Goal: Communication & Community: Connect with others

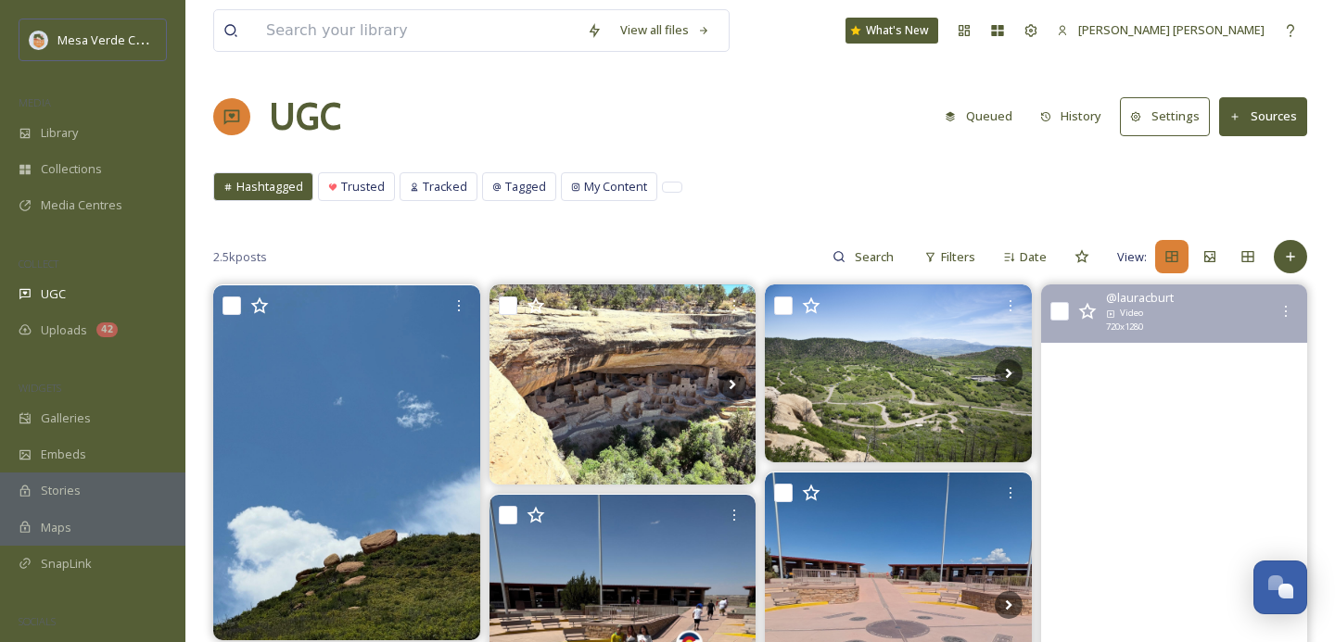
scroll to position [199, 0]
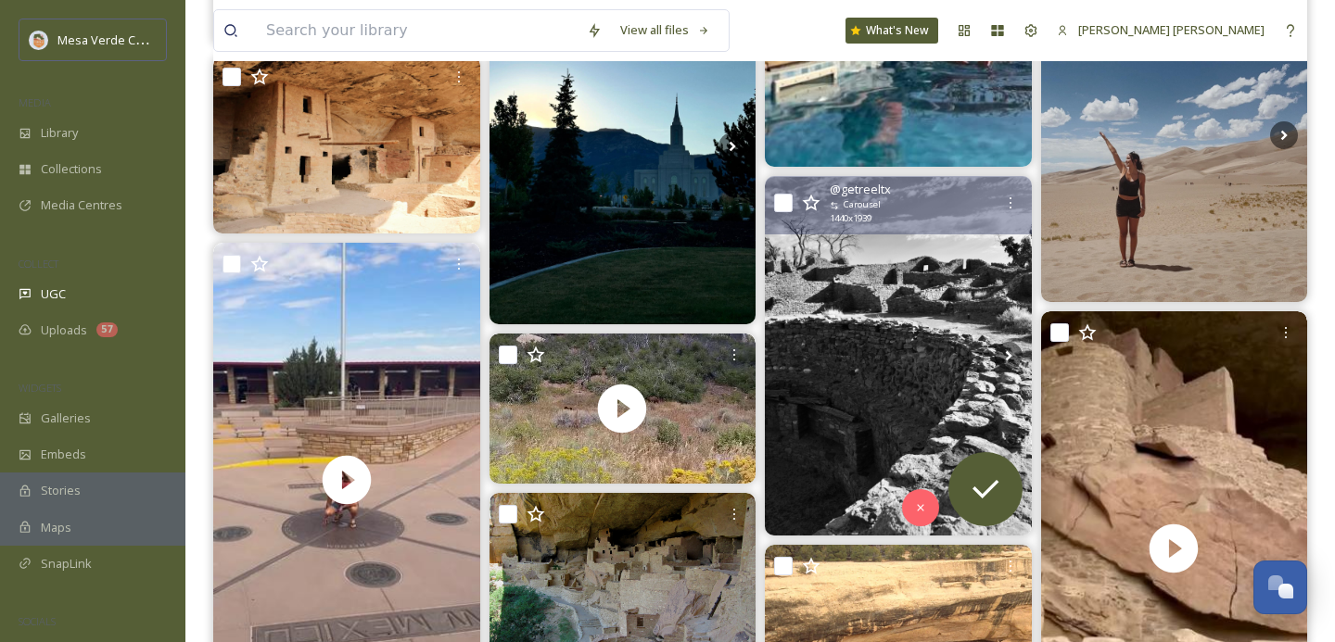
scroll to position [593, 0]
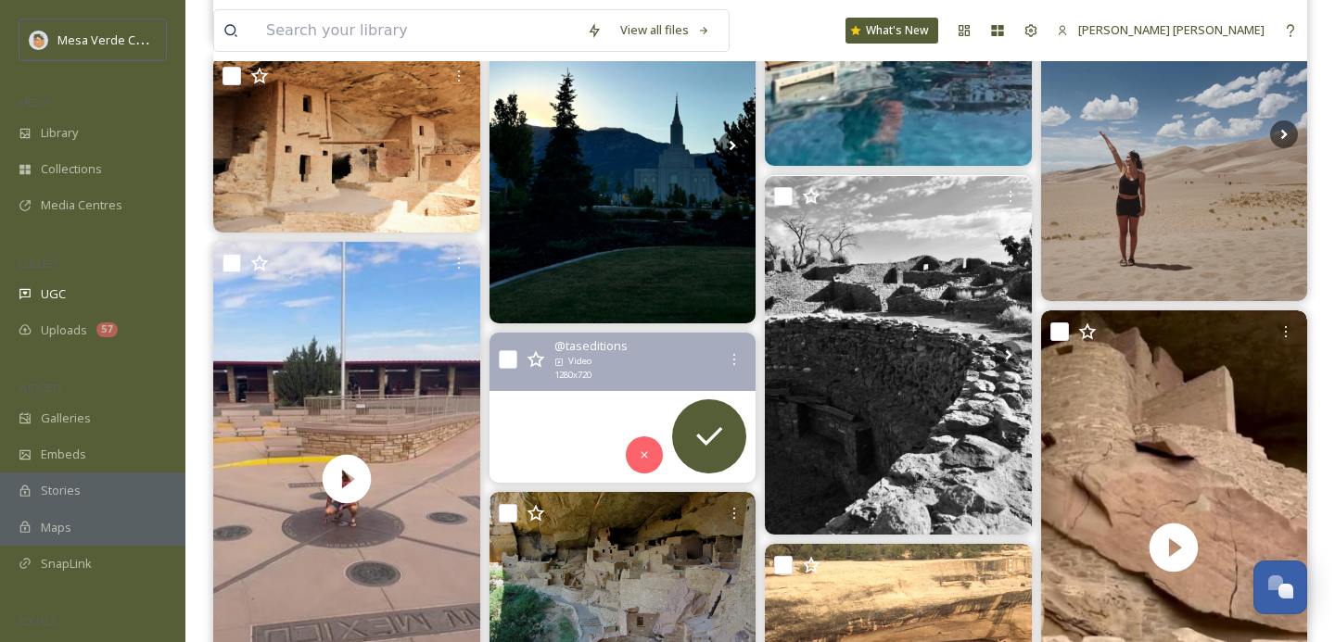
click at [580, 428] on video at bounding box center [621, 408] width 267 height 150
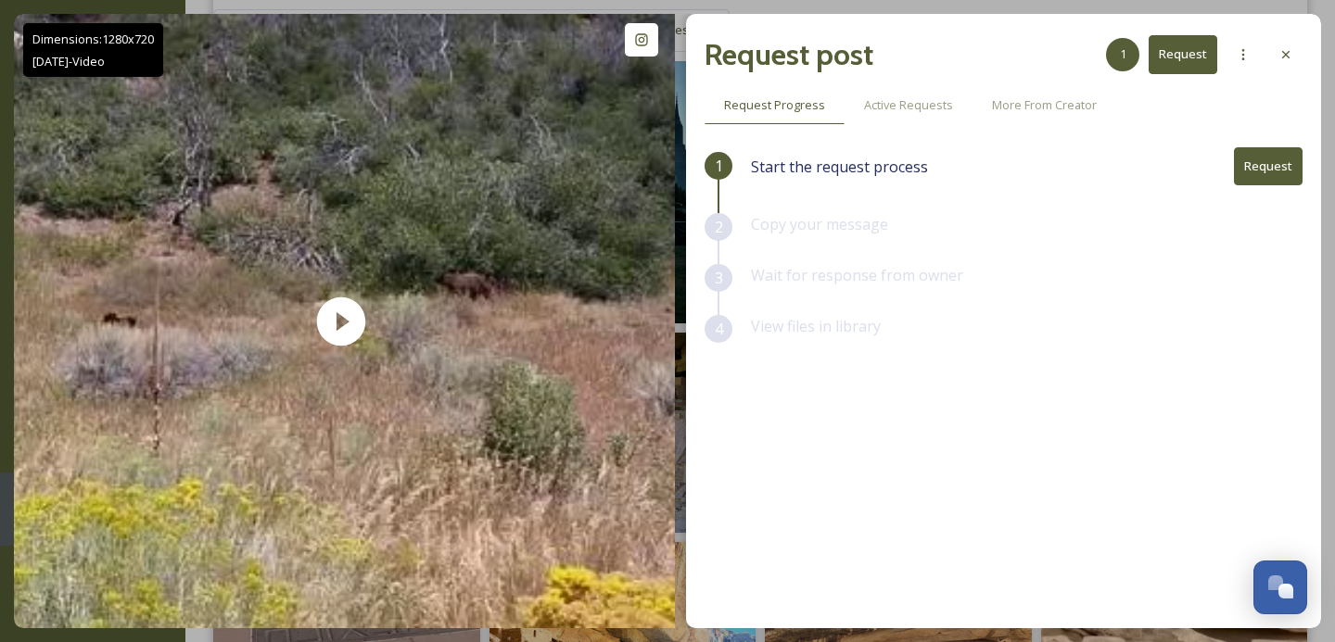
click at [1290, 64] on div at bounding box center [1285, 54] width 33 height 33
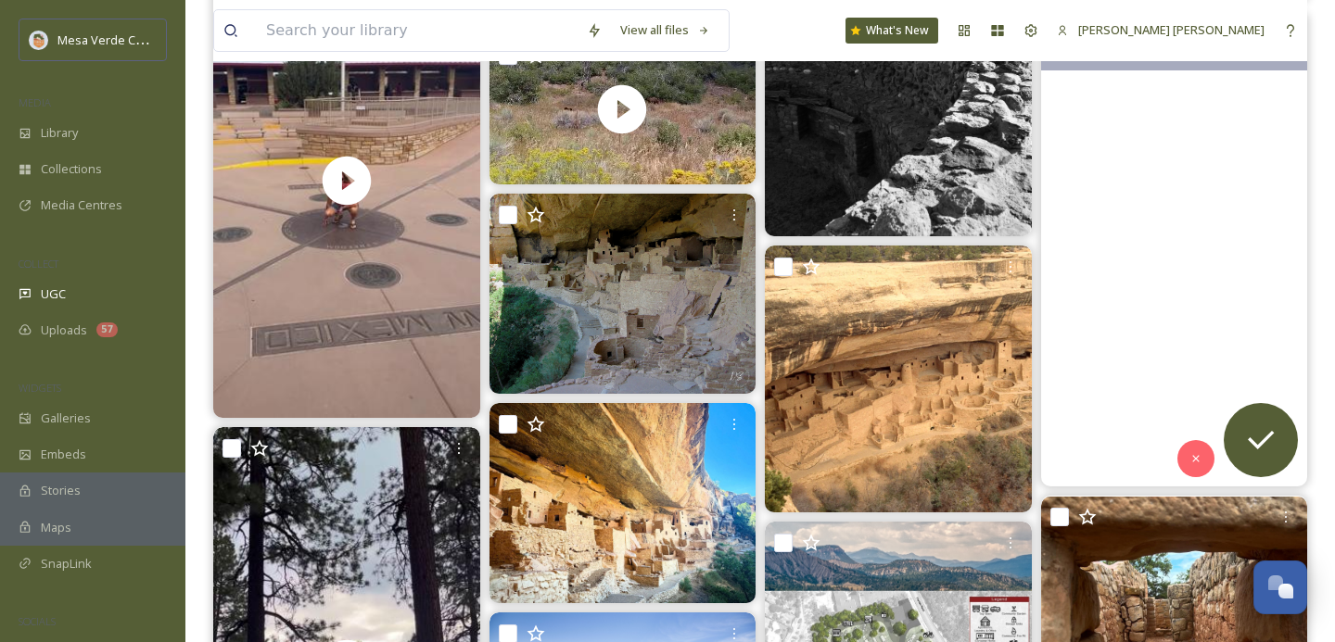
scroll to position [809, 0]
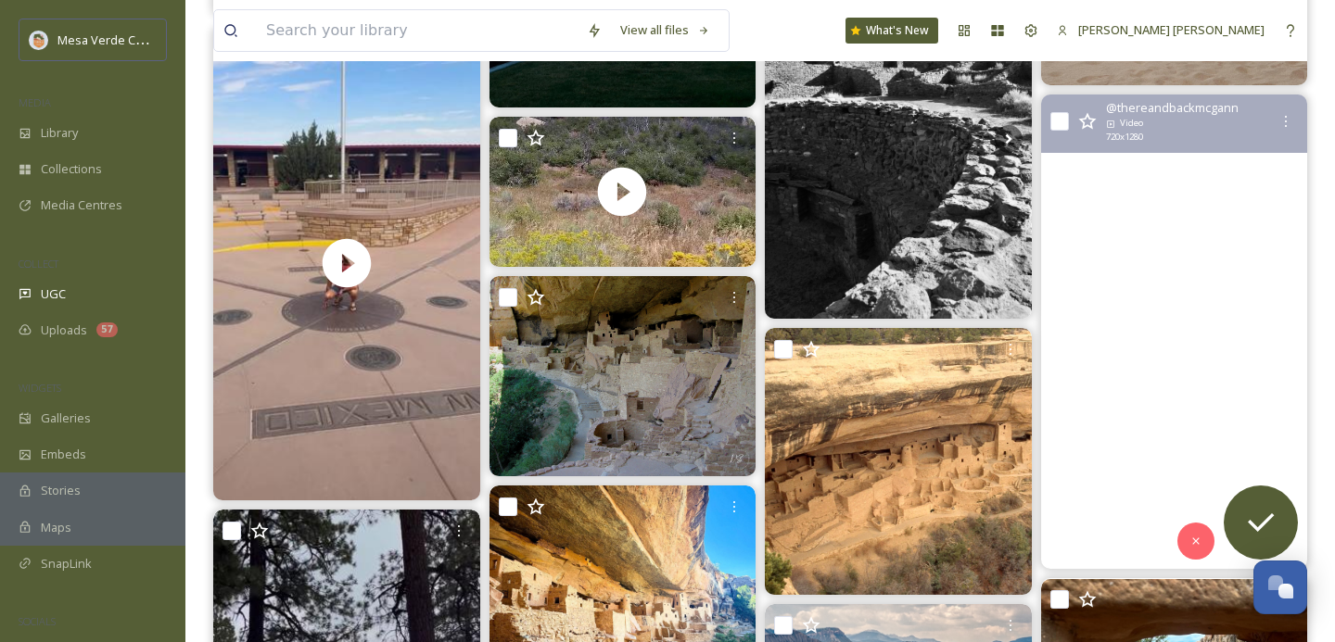
click at [1104, 396] on video "Short of being there nothing captures the feeling of walking through a 700 year…" at bounding box center [1173, 332] width 267 height 475
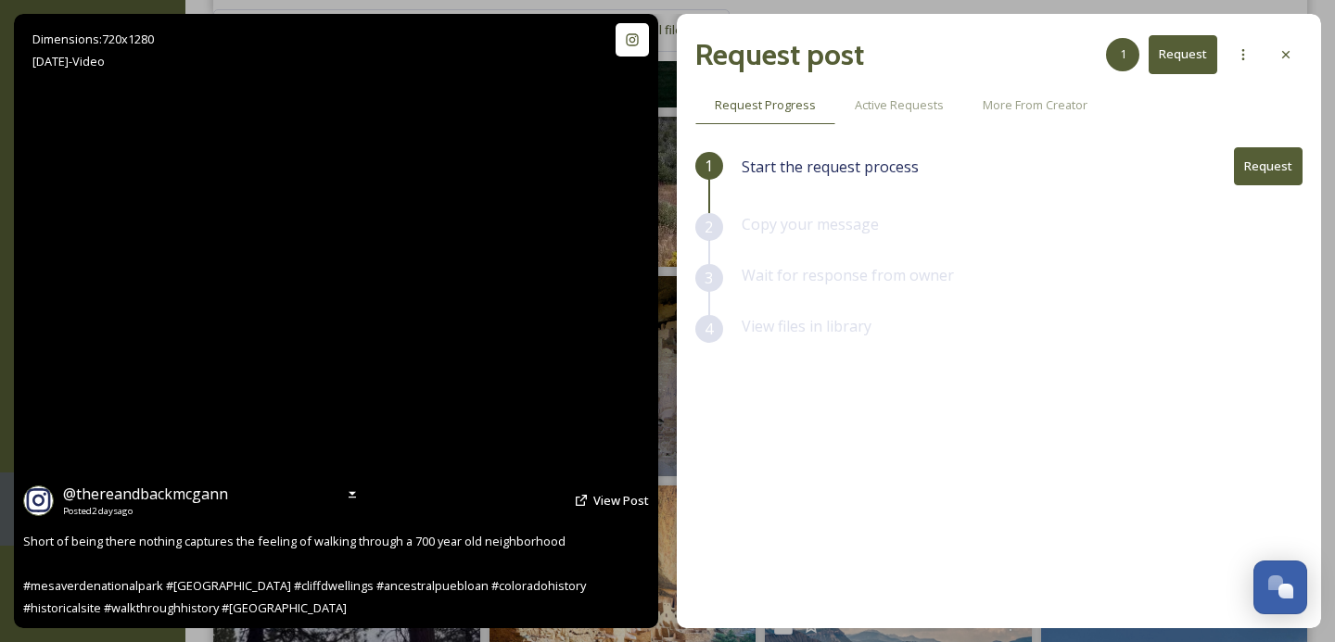
click at [352, 324] on video "Short of being there nothing captures the feeling of walking through a 700 year…" at bounding box center [336, 321] width 346 height 615
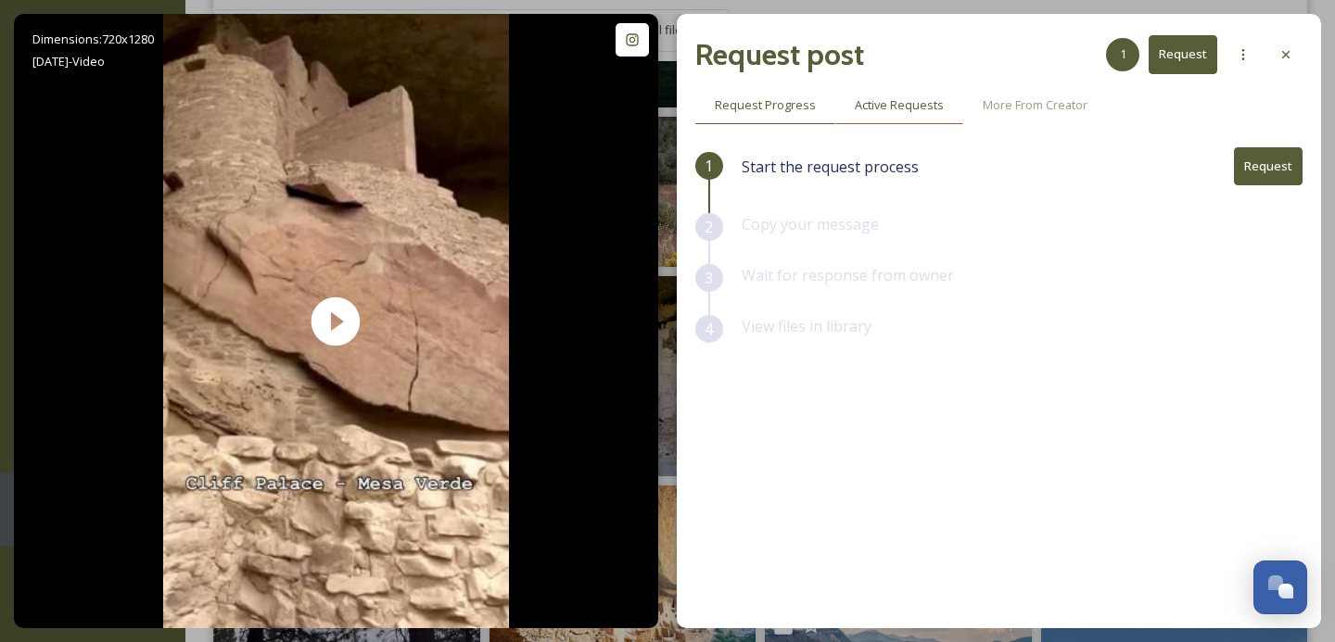
click at [894, 105] on span "Active Requests" at bounding box center [899, 105] width 89 height 18
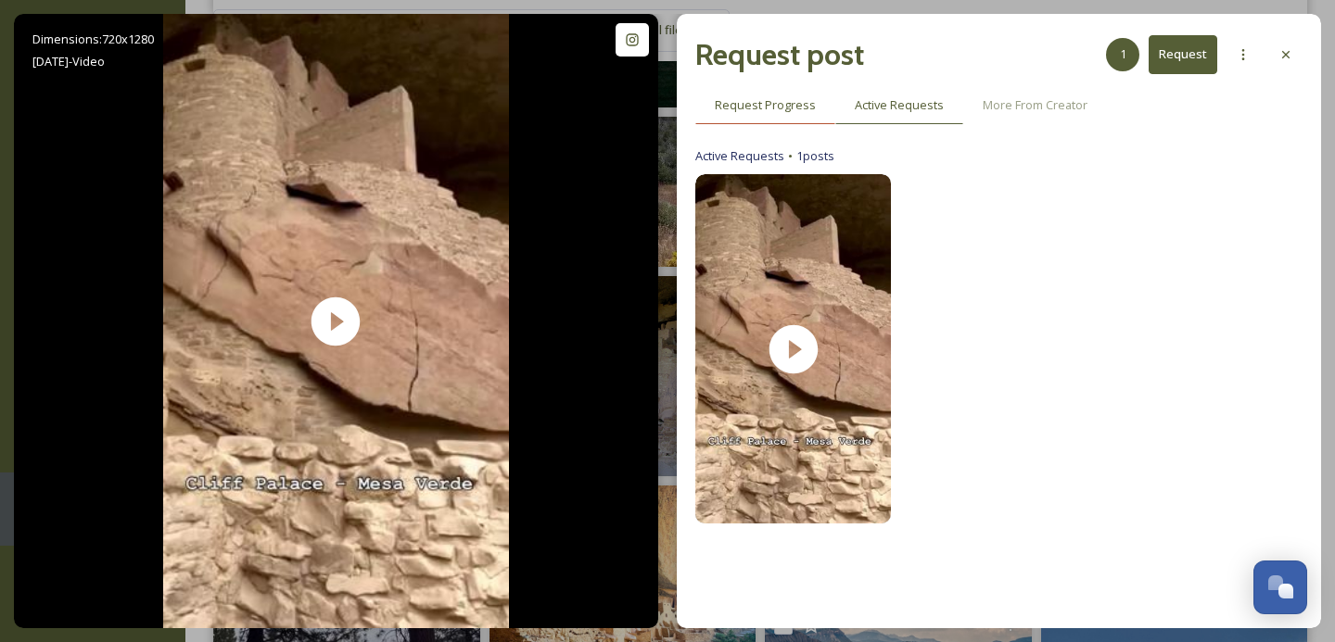
click at [798, 108] on span "Request Progress" at bounding box center [765, 105] width 101 height 18
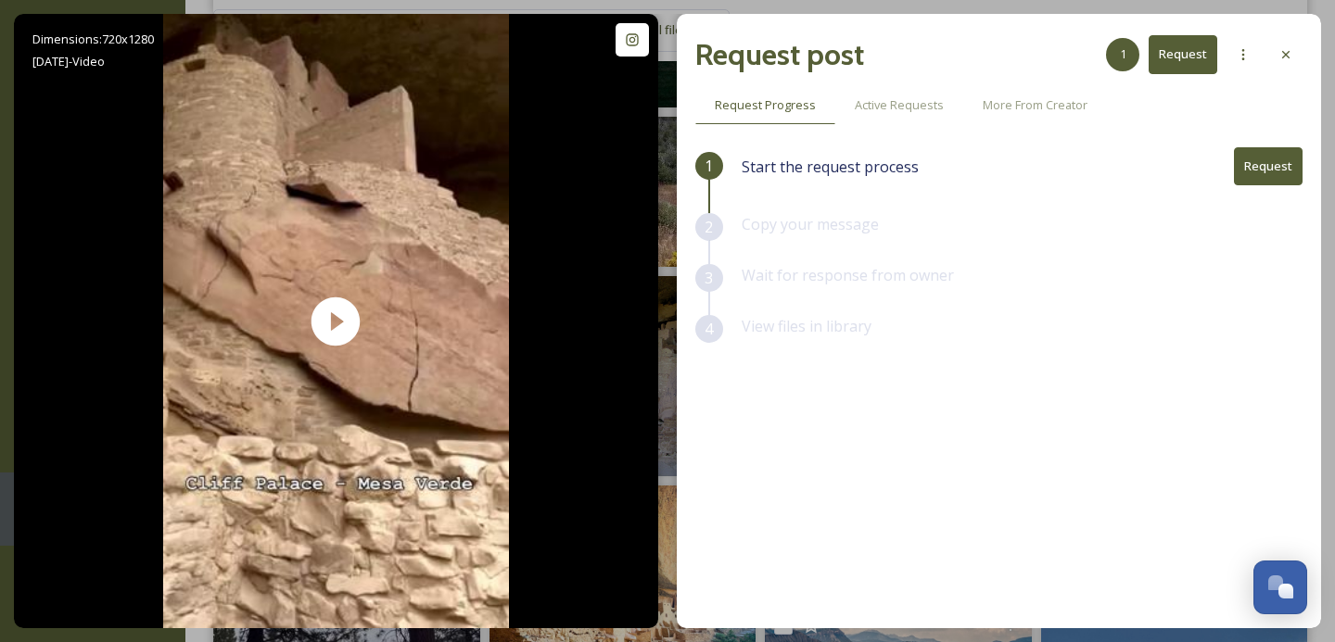
click at [1251, 167] on button "Request" at bounding box center [1268, 166] width 69 height 38
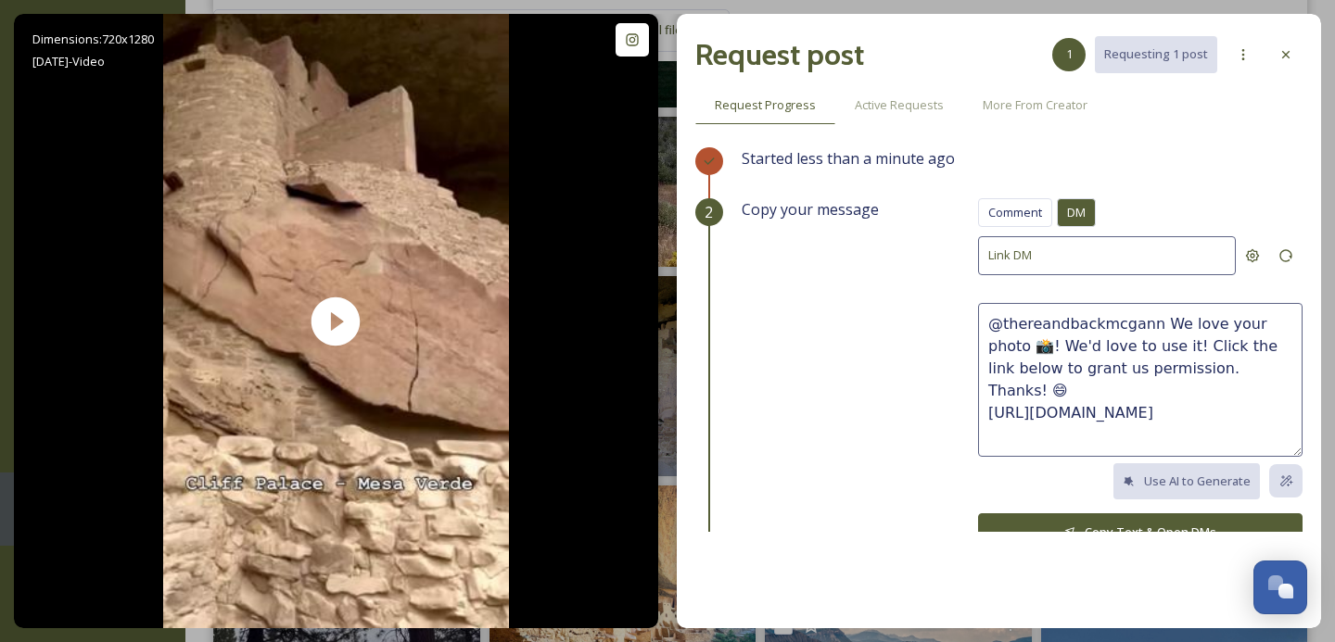
drag, startPoint x: 1206, startPoint y: 365, endPoint x: 1151, endPoint y: 331, distance: 64.6
click at [1151, 331] on textarea "@thereandbackmcgann We love your photo 📸! We'd love to use it! Click the link b…" at bounding box center [1140, 380] width 324 height 154
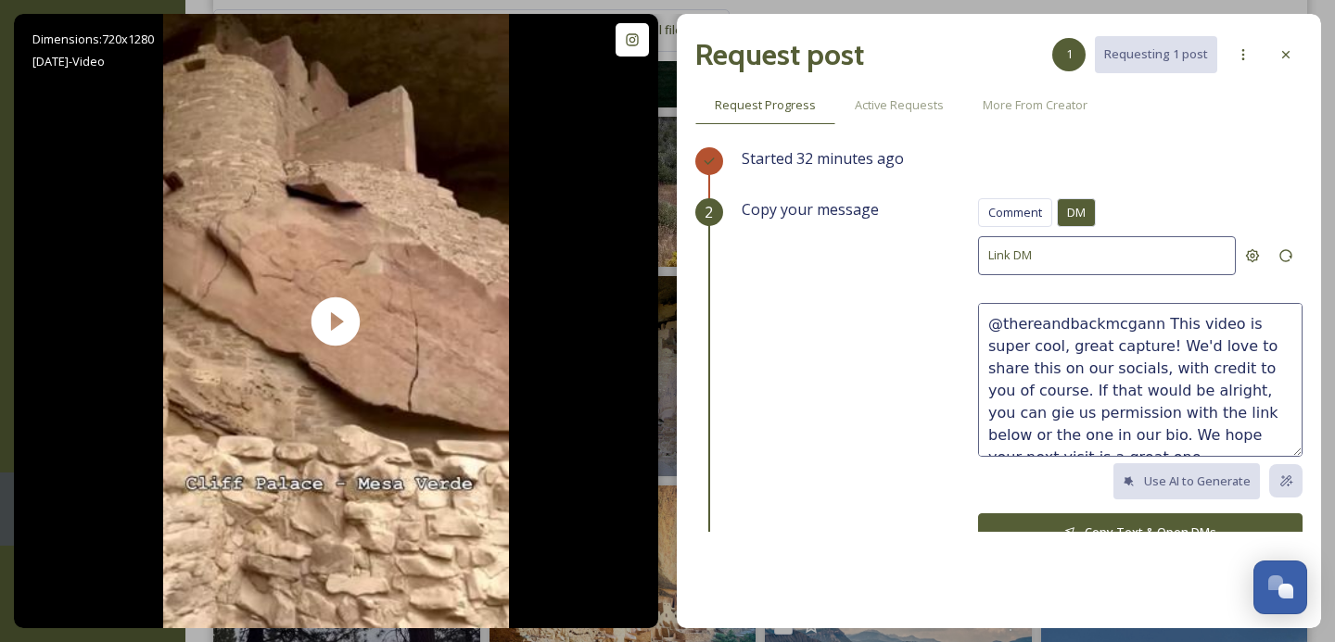
scroll to position [11, 0]
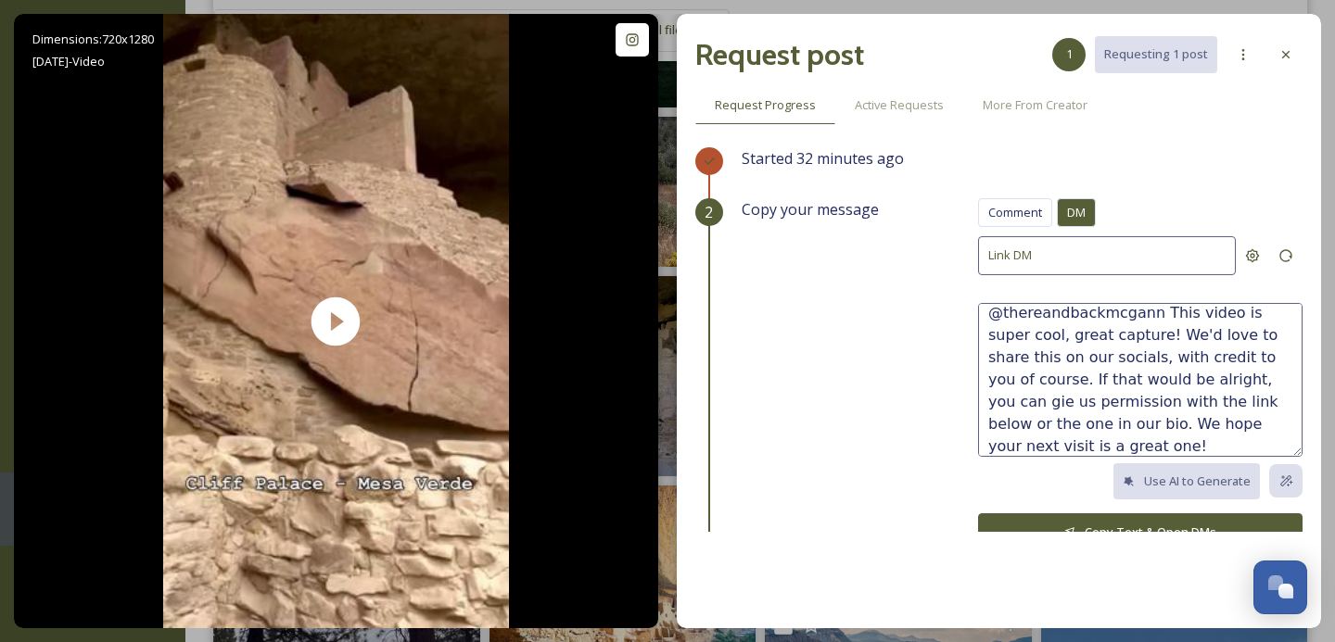
click at [1034, 439] on textarea "@thereandbackmcgann This video is super cool, great capture! We'd love to share…" at bounding box center [1140, 380] width 324 height 154
click at [1267, 424] on textarea "@thereandbackmcgann This video is super cool, great capture! We'd love to share…" at bounding box center [1140, 380] width 324 height 154
click at [1203, 377] on textarea "@thereandbackmcgann This video is super cool, great capture! We'd love to share…" at bounding box center [1140, 380] width 324 height 154
click at [1105, 449] on textarea "@thereandbackmcgann This video is super cool, great capture! We'd love to share…" at bounding box center [1140, 380] width 324 height 154
click at [1146, 400] on textarea "@thereandbackmcgann This video is super cool, great capture! We'd love to share…" at bounding box center [1140, 380] width 324 height 154
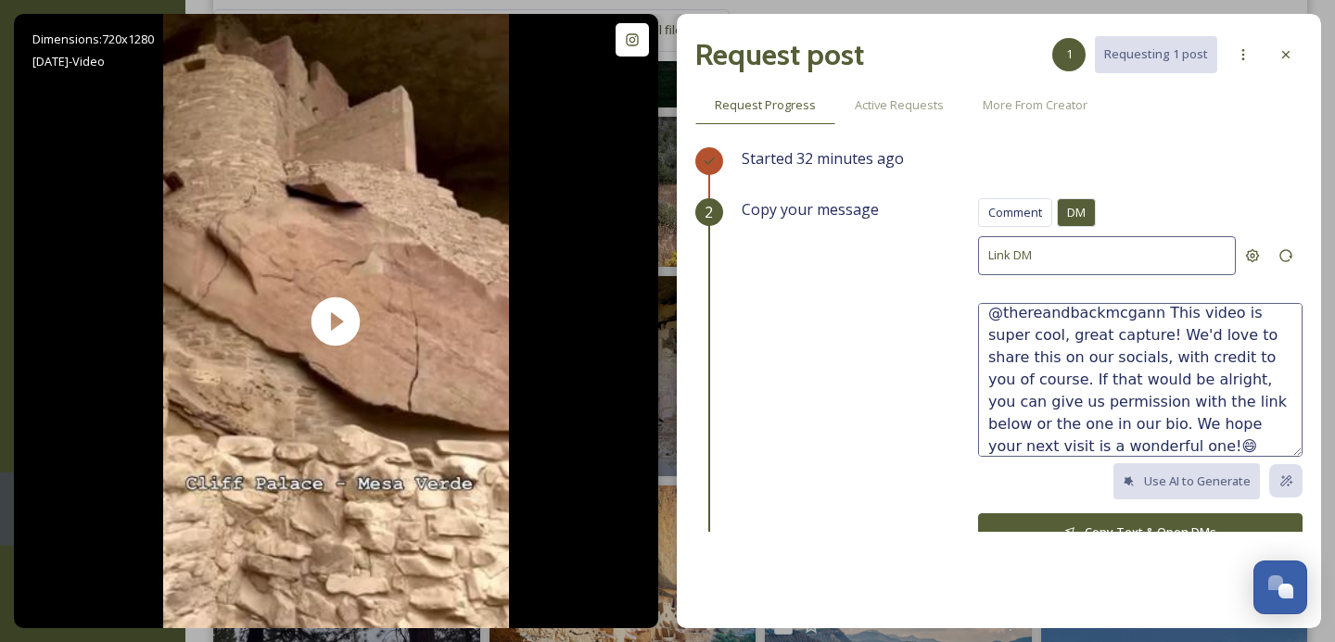
scroll to position [44, 0]
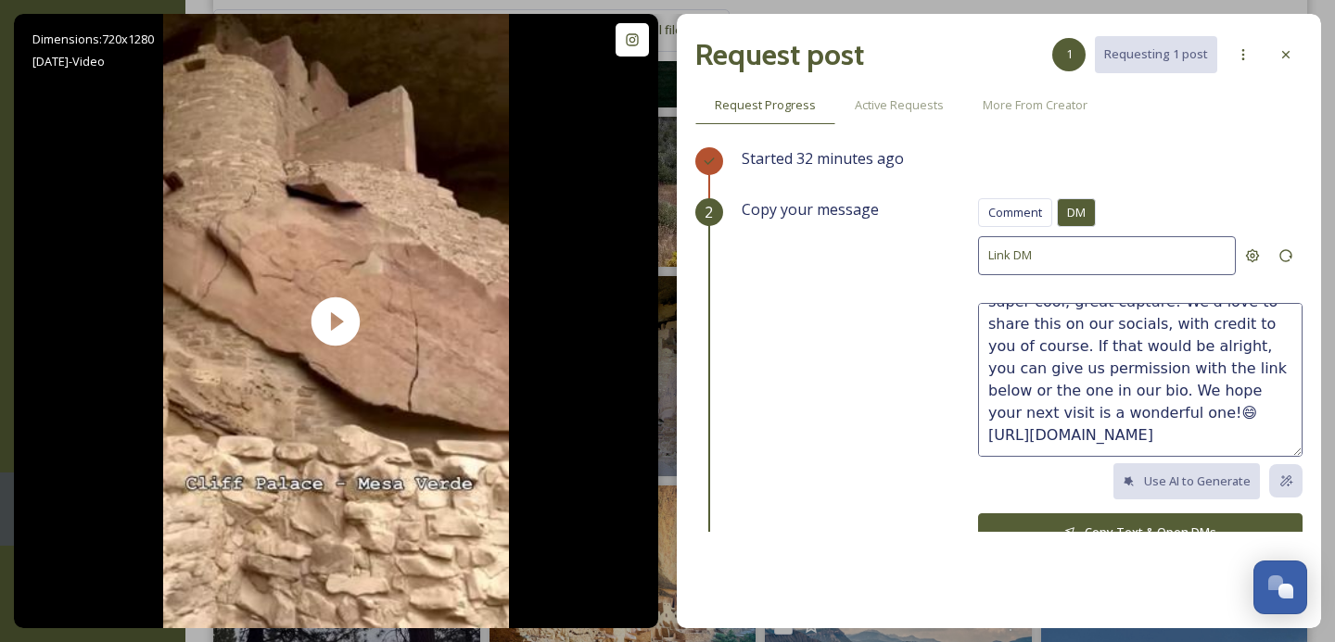
type textarea "@thereandbackmcgann This video is super cool, great capture! We'd love to share…"
click at [1138, 514] on button "Copy Text & Open DMs" at bounding box center [1140, 533] width 324 height 38
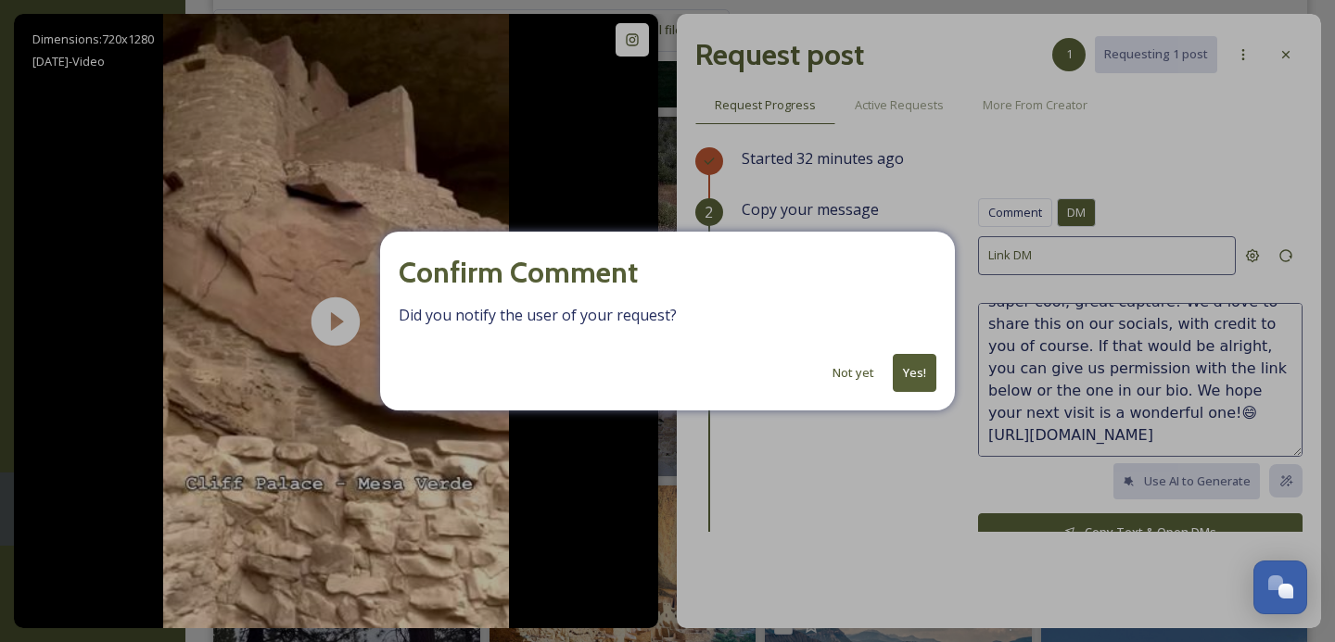
click at [909, 378] on button "Yes!" at bounding box center [915, 373] width 44 height 38
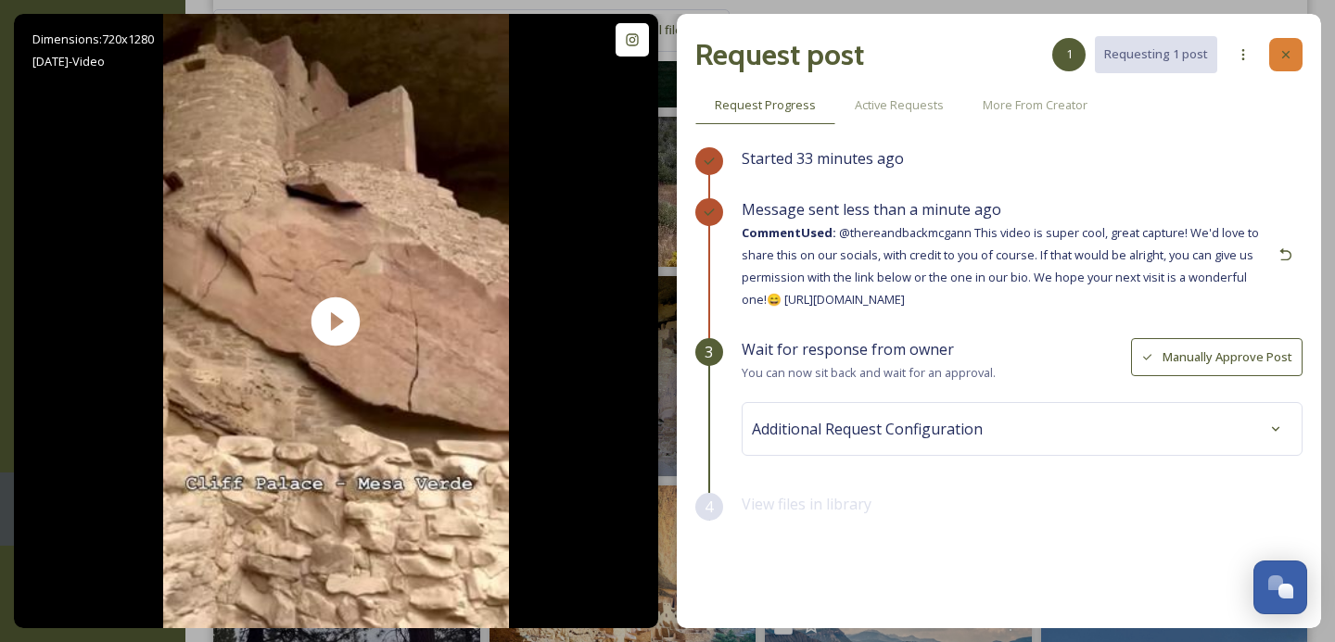
click at [1290, 64] on div at bounding box center [1285, 54] width 33 height 33
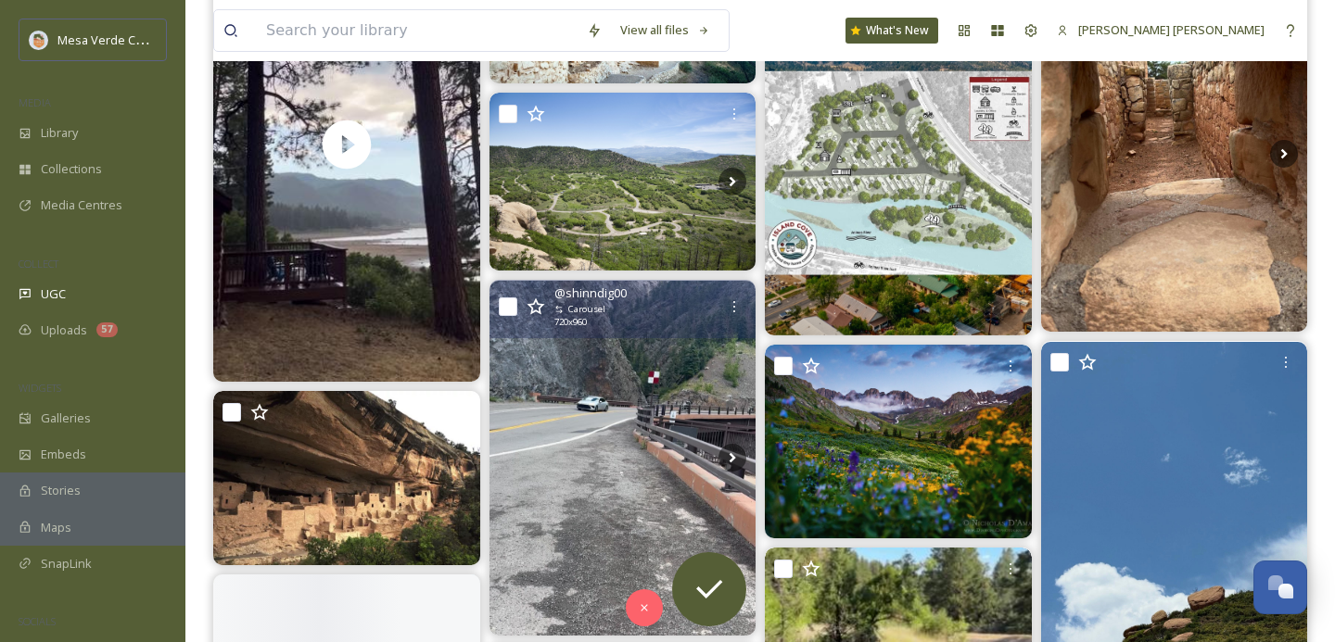
scroll to position [1556, 0]
